Goal: Information Seeking & Learning: Learn about a topic

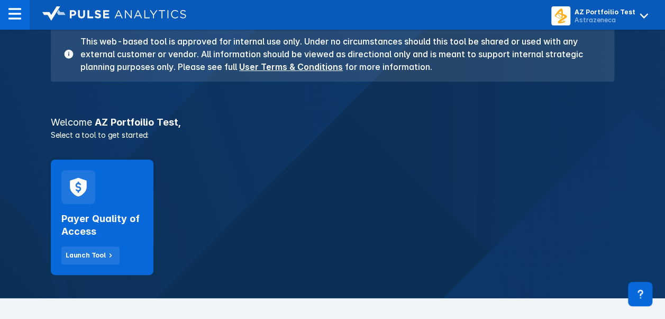
scroll to position [106, 0]
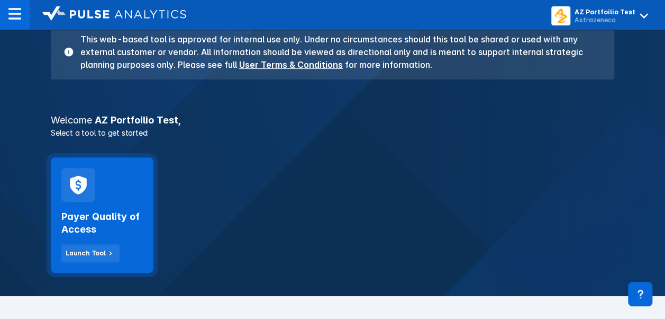
click at [87, 185] on icon at bounding box center [78, 185] width 22 height 22
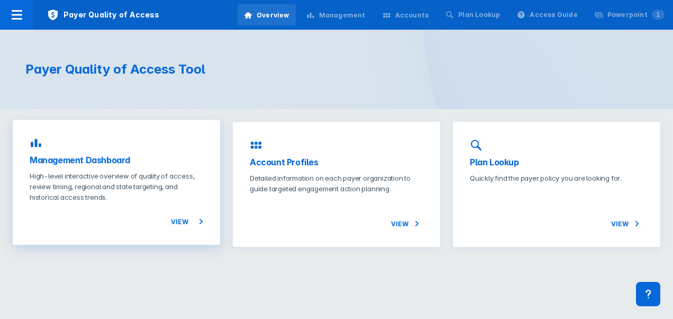
click at [68, 148] on div "Management Dashboard High-level interactive overview of quality of access, revi…" at bounding box center [116, 182] width 207 height 125
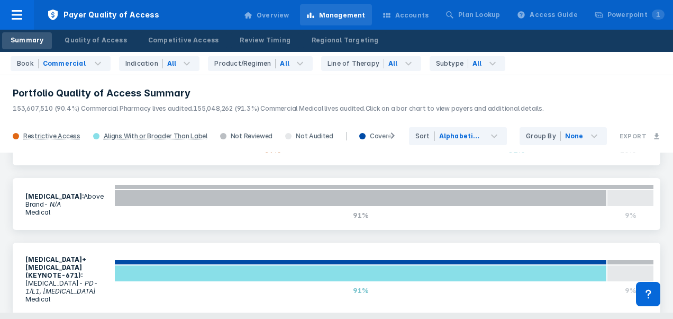
scroll to position [1517, 0]
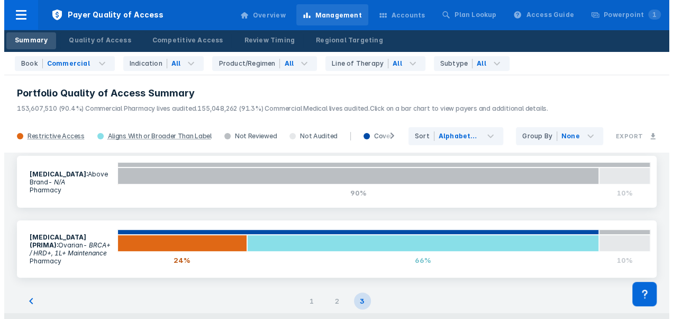
scroll to position [148, 0]
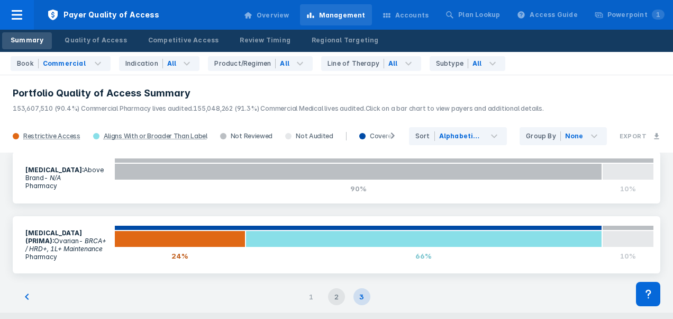
click at [338, 293] on div "2" at bounding box center [336, 296] width 17 height 17
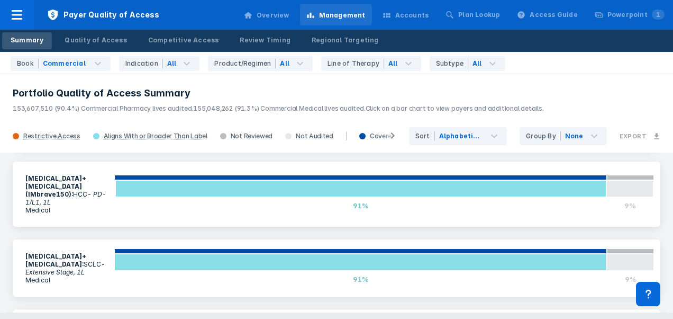
scroll to position [1482, 0]
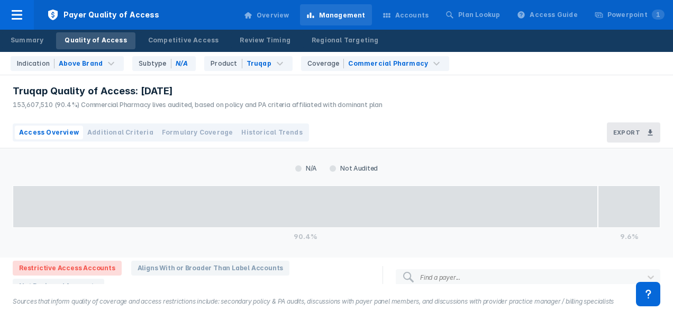
click at [119, 138] on button "Additional Criteria" at bounding box center [120, 132] width 75 height 14
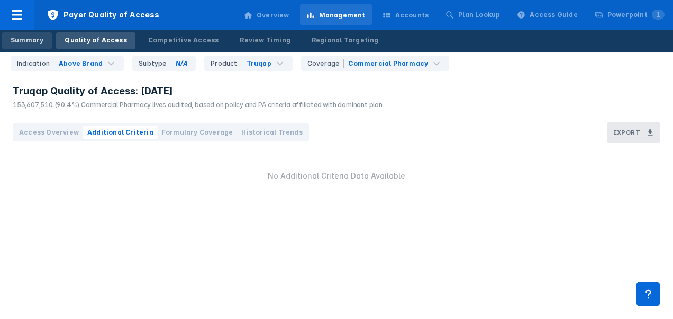
click at [28, 42] on div "Summary" at bounding box center [27, 40] width 33 height 10
